Goal: Information Seeking & Learning: Find specific fact

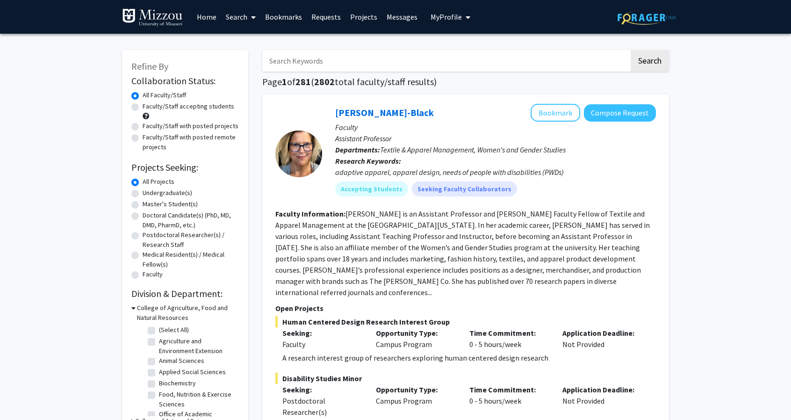
click at [446, 16] on span "My Profile" at bounding box center [445, 16] width 31 height 9
click at [359, 17] on link "Projects" at bounding box center [363, 16] width 36 height 33
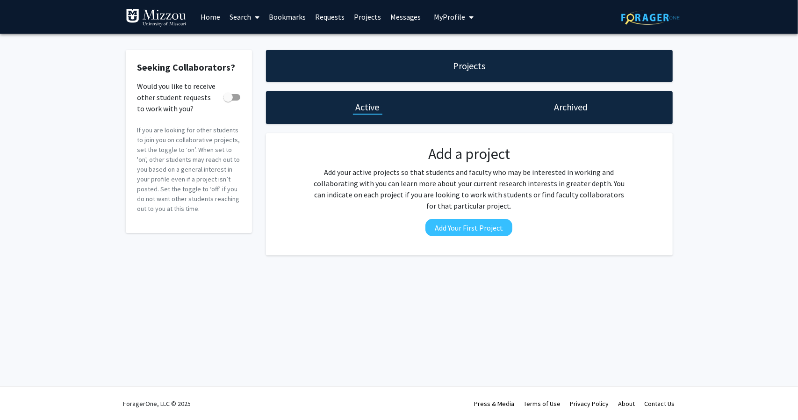
click at [204, 14] on link "Home" at bounding box center [210, 16] width 29 height 33
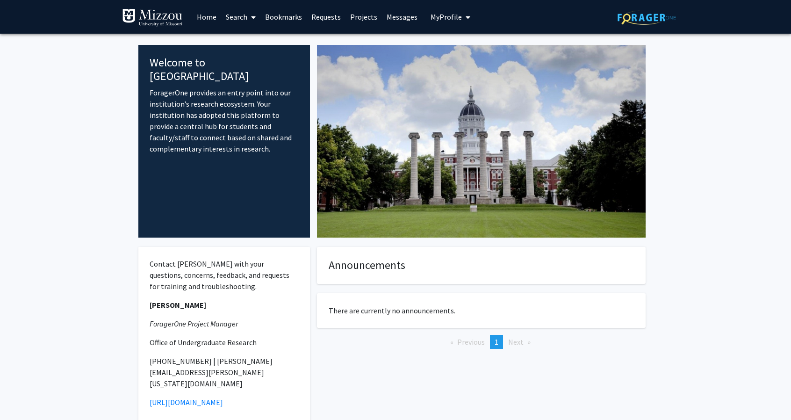
click at [238, 20] on link "Search" at bounding box center [240, 16] width 39 height 33
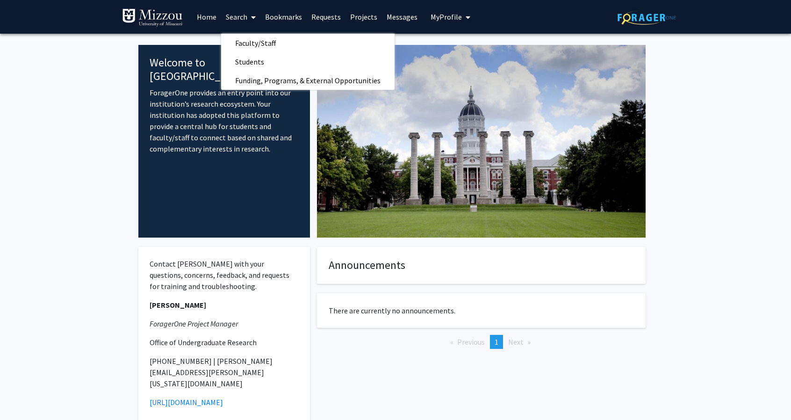
click at [238, 20] on link "Search" at bounding box center [240, 16] width 39 height 33
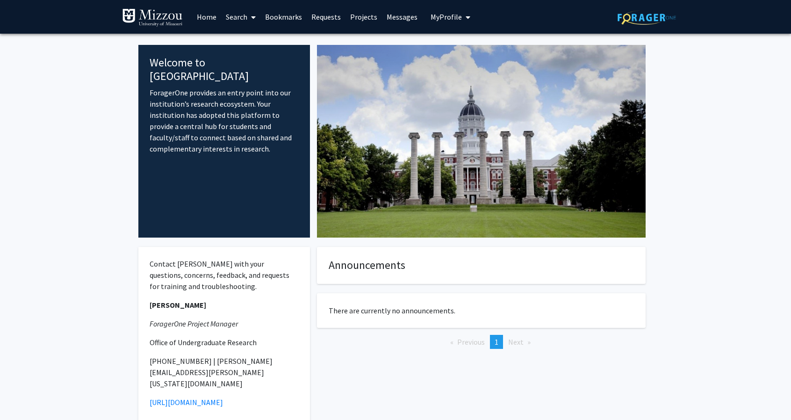
click at [234, 19] on link "Search" at bounding box center [240, 16] width 39 height 33
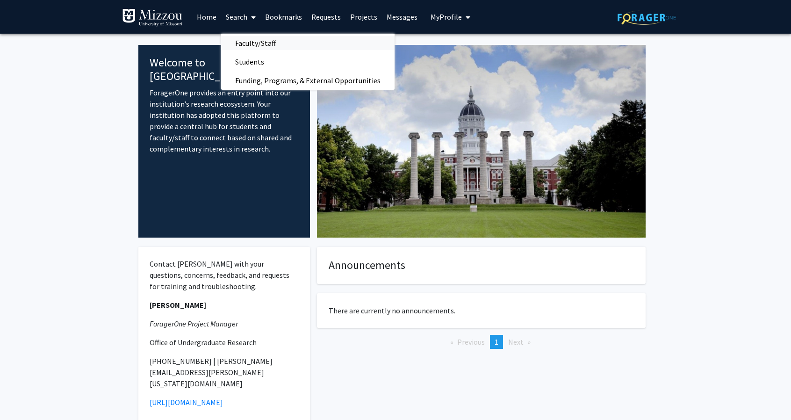
click at [240, 39] on span "Faculty/Staff" at bounding box center [255, 43] width 69 height 19
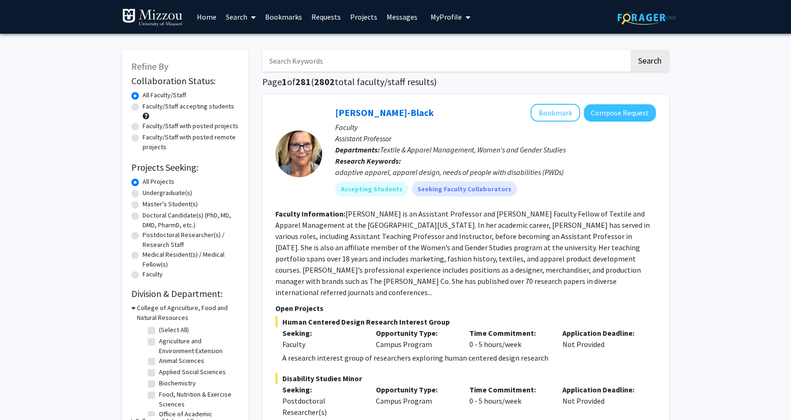
click at [286, 68] on input "Search Keywords" at bounding box center [445, 60] width 367 height 21
type input "k"
type input "[PERSON_NAME]"
click at [630, 50] on button "Search" at bounding box center [649, 60] width 38 height 21
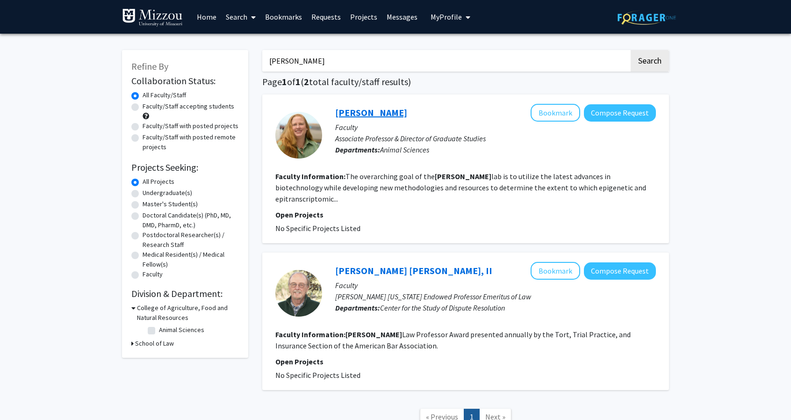
click at [338, 116] on link "[PERSON_NAME]" at bounding box center [371, 113] width 72 height 12
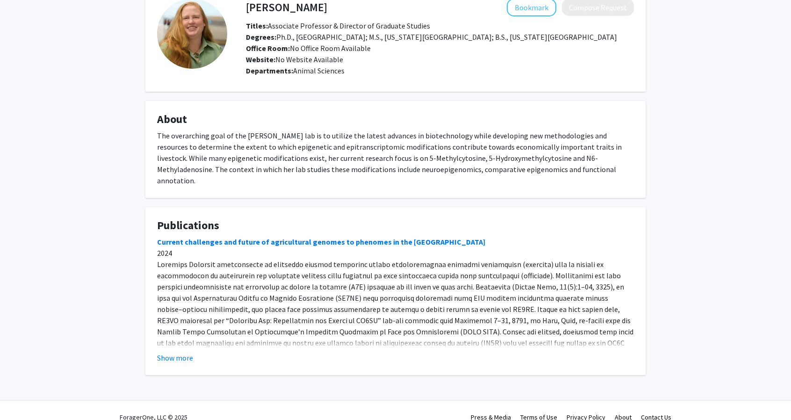
scroll to position [56, 0]
